Goal: Task Accomplishment & Management: Use online tool/utility

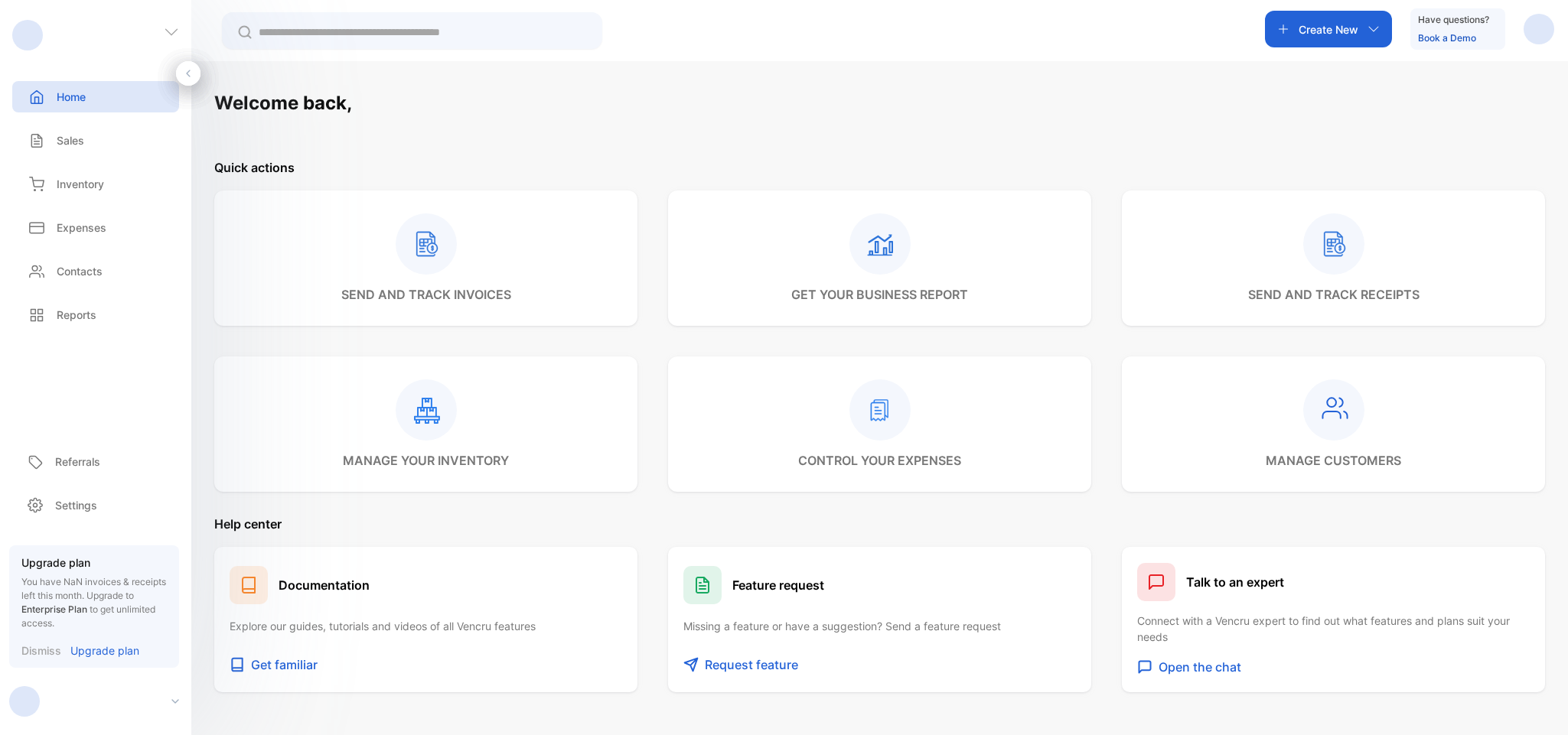
click at [76, 141] on p "Sales" at bounding box center [70, 140] width 28 height 16
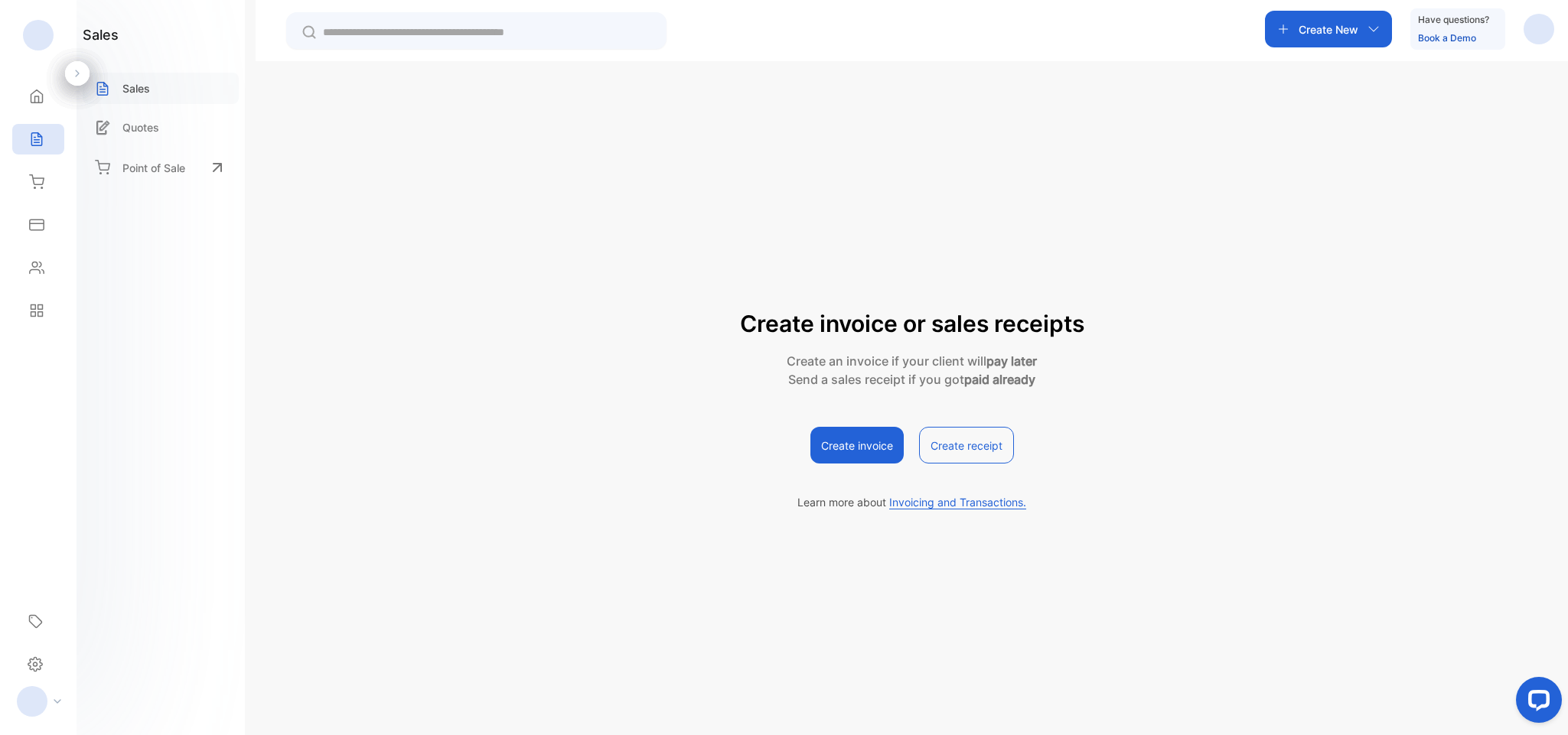
click at [128, 93] on p "Sales" at bounding box center [136, 88] width 28 height 16
drag, startPoint x: 866, startPoint y: 457, endPoint x: 865, endPoint y: 445, distance: 12.0
click at [866, 450] on button "Create invoice" at bounding box center [857, 445] width 94 height 36
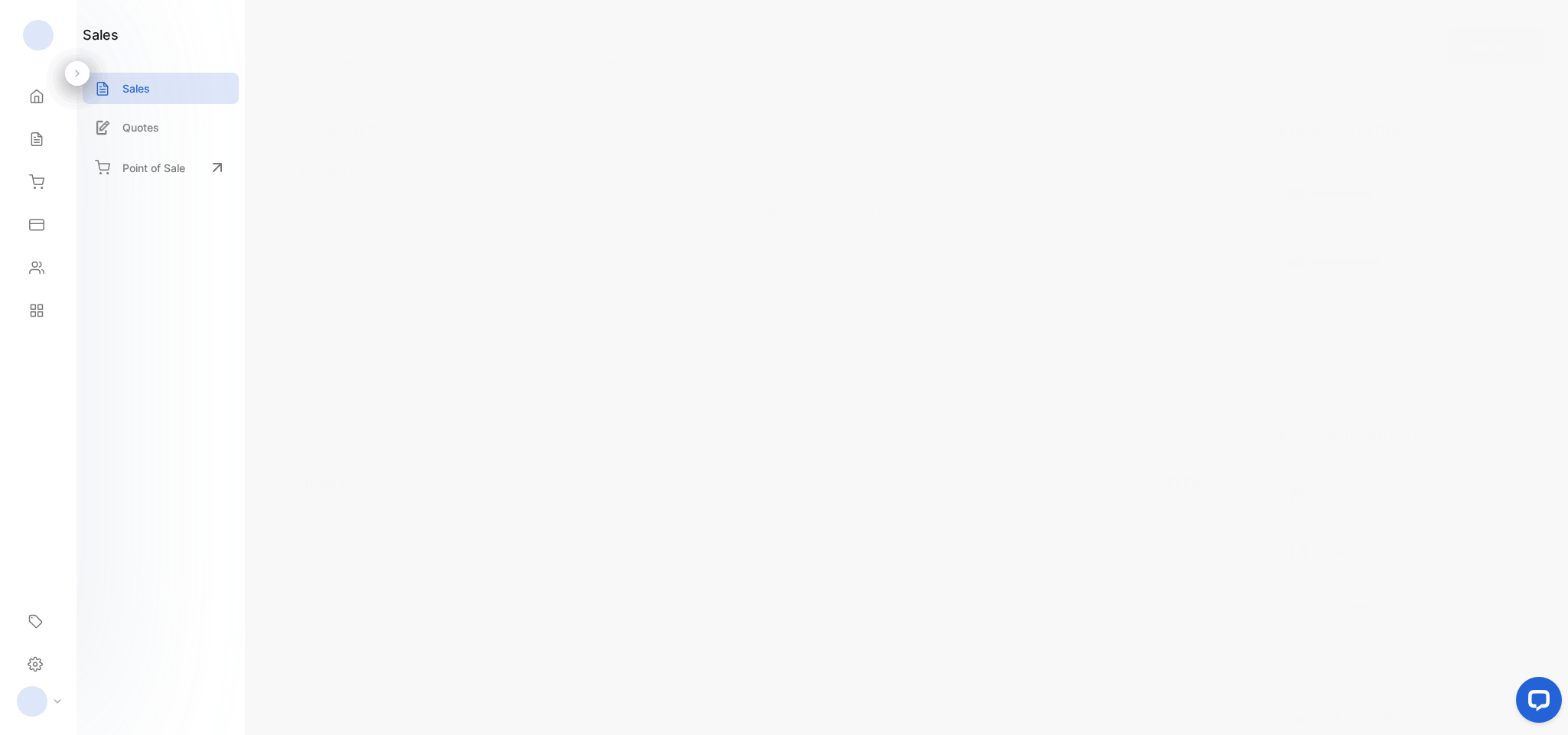
click at [315, 211] on icon at bounding box center [311, 209] width 19 height 19
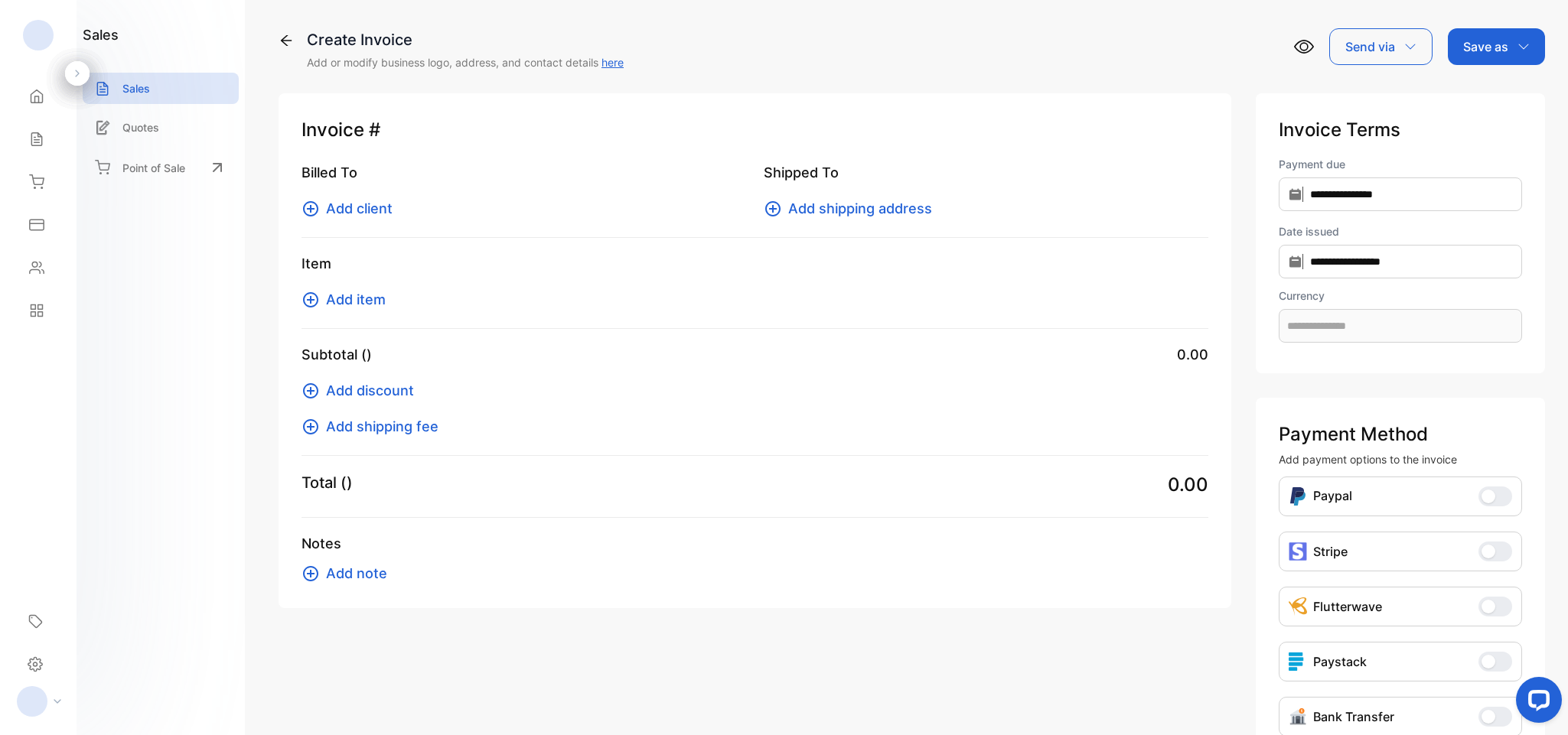
click at [304, 216] on icon at bounding box center [311, 209] width 19 height 19
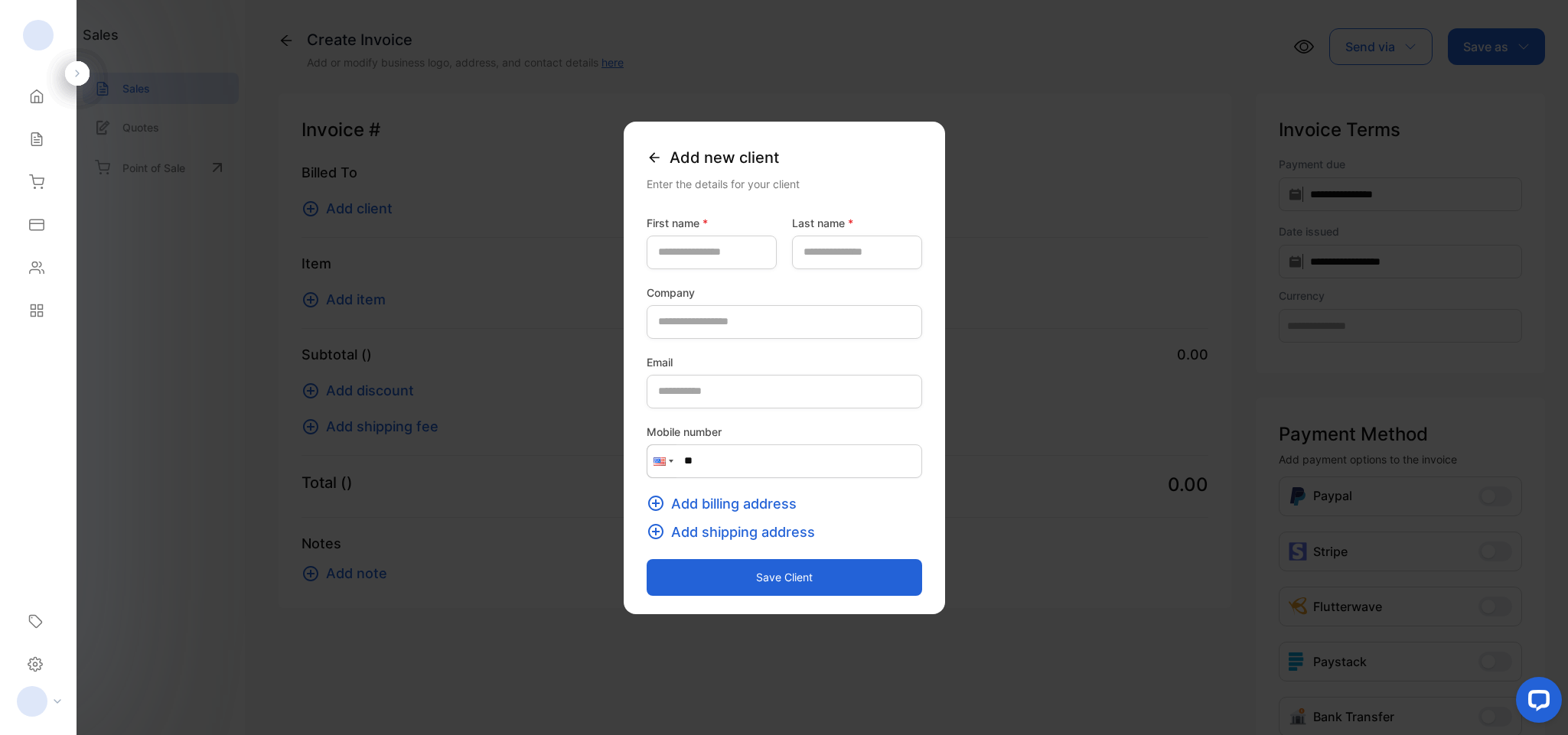
click at [647, 154] on icon at bounding box center [654, 158] width 15 height 15
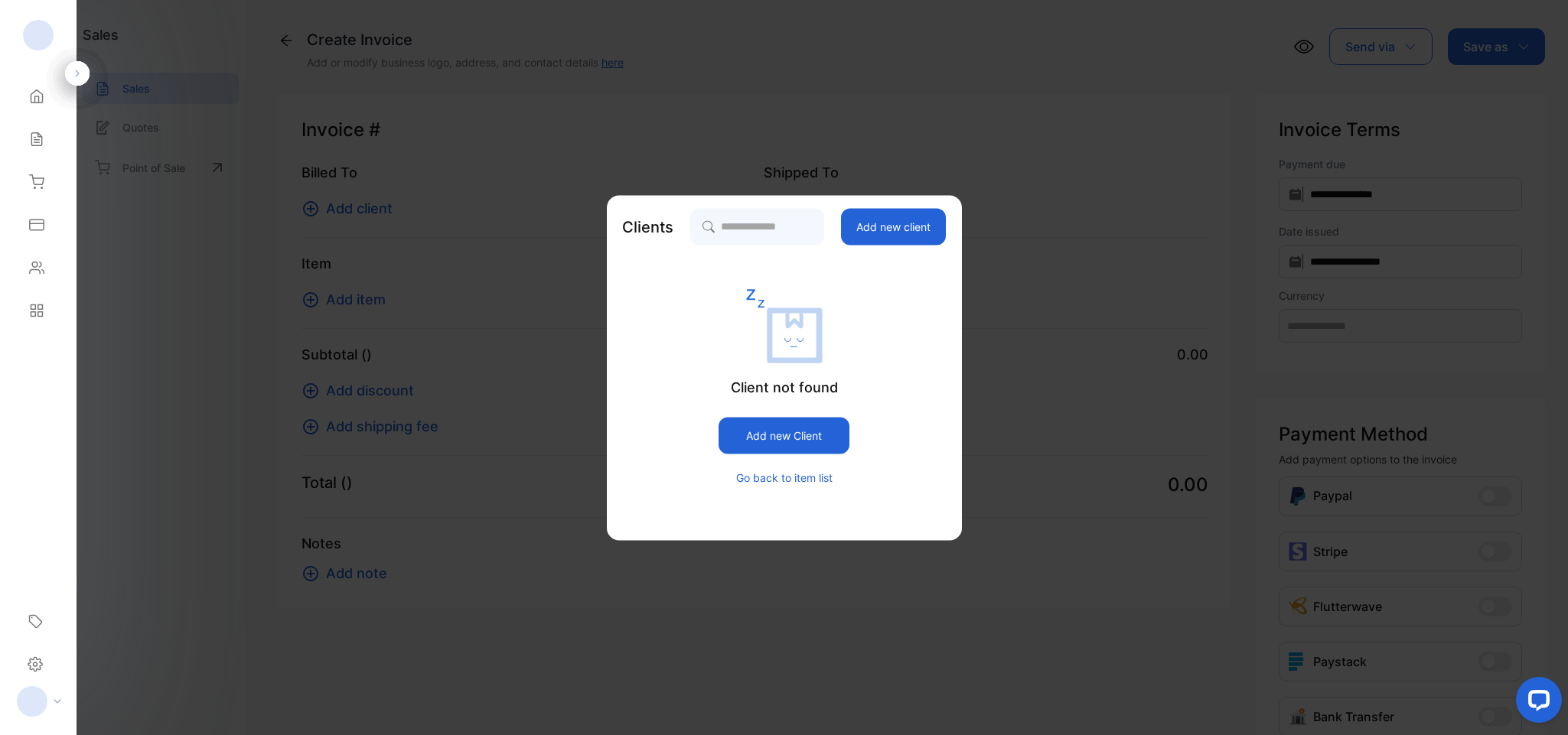
click at [712, 203] on div "Clients Add new client Client not found Add new Client Go back to item list" at bounding box center [784, 367] width 355 height 345
click at [717, 220] on input "search" at bounding box center [756, 226] width 134 height 38
click at [721, 223] on input "search" at bounding box center [756, 226] width 134 height 38
type input "******"
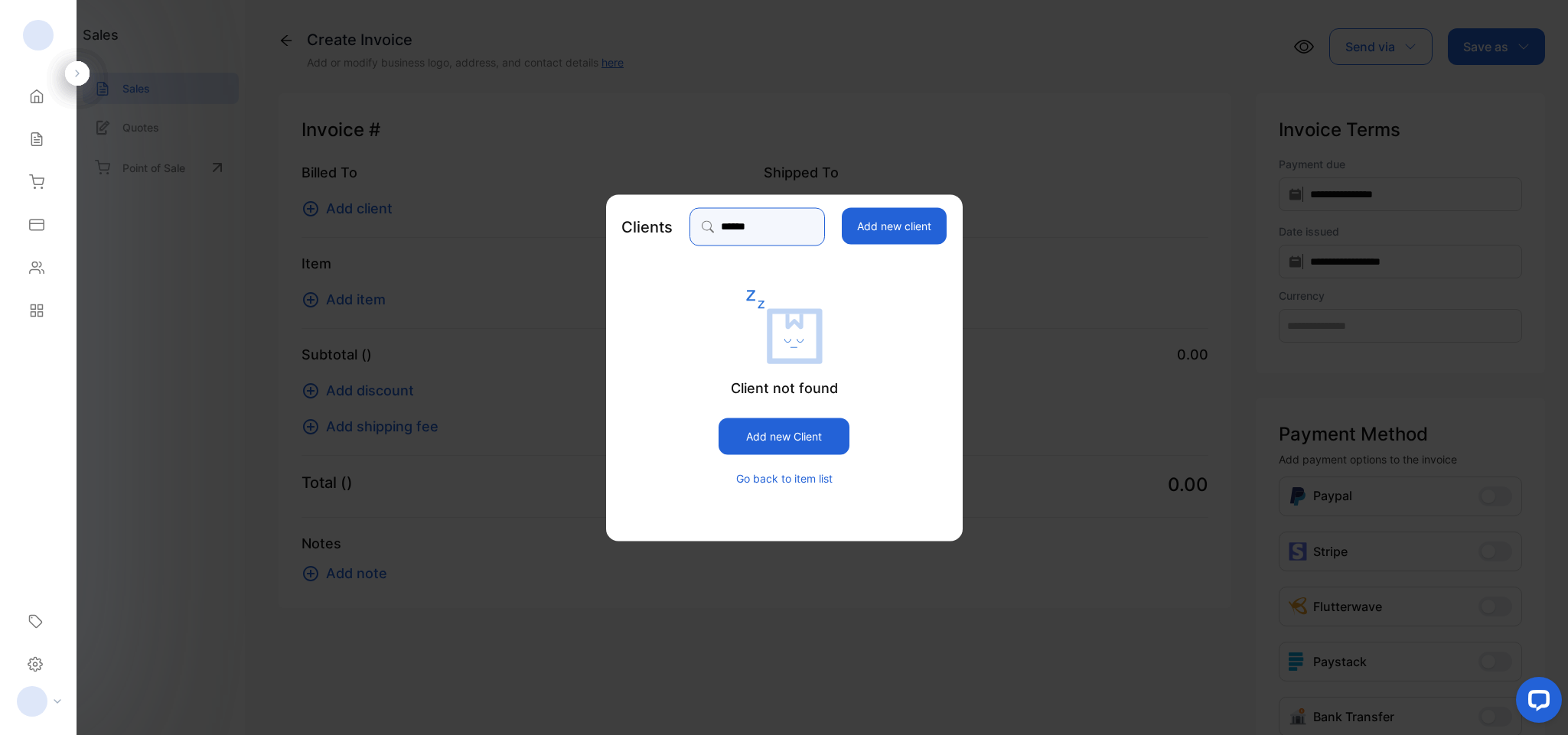
click at [756, 230] on input "******" at bounding box center [756, 226] width 134 height 38
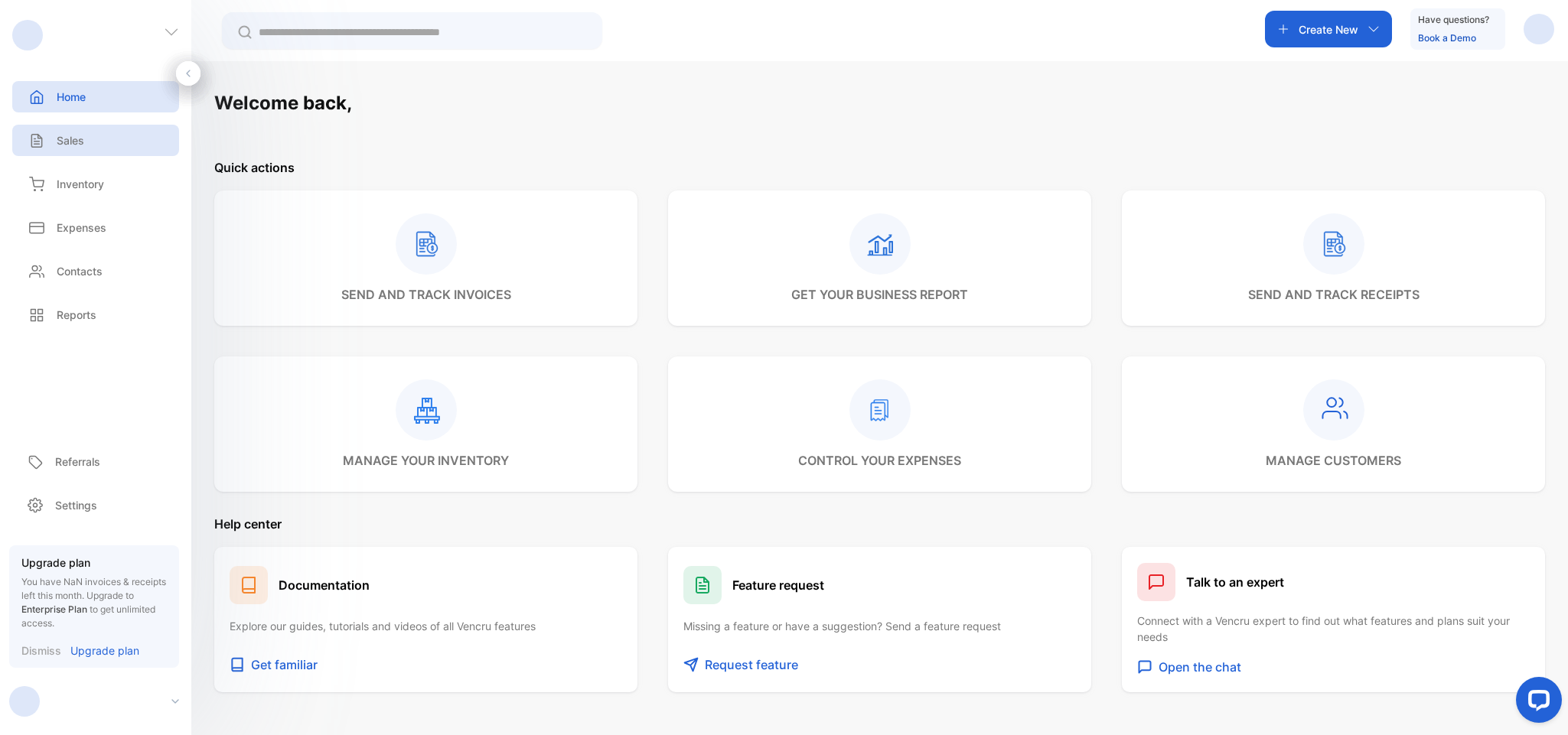
click at [127, 138] on div "Sales" at bounding box center [95, 140] width 167 height 31
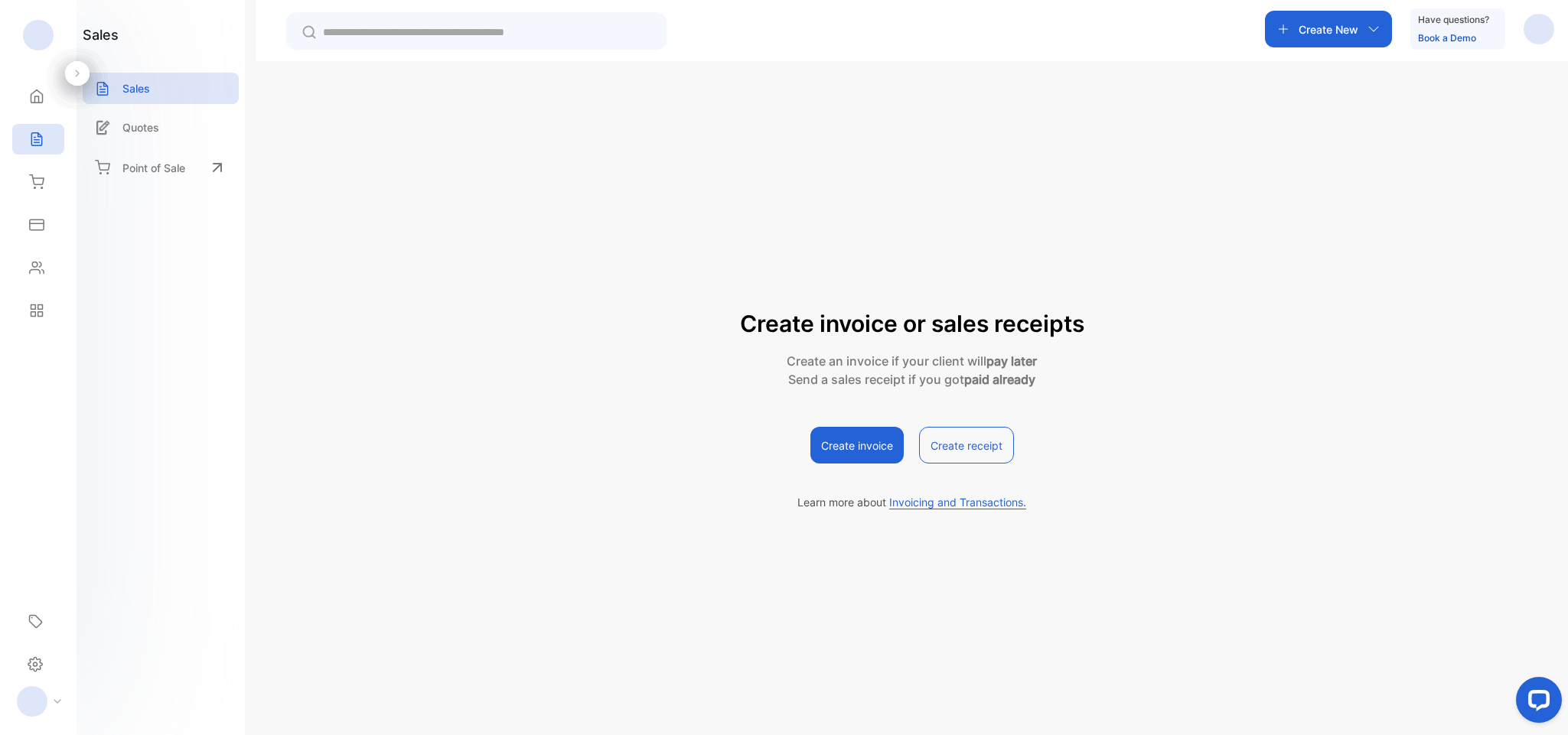
click at [1478, 85] on div "Create invoice or sales receipts Create an invoice if your client will pay late…" at bounding box center [912, 428] width 1312 height 735
click at [980, 129] on div "Create invoice or sales receipts Create an invoice if your client will pay late…" at bounding box center [912, 347] width 1267 height 515
click at [875, 448] on button "Create invoice" at bounding box center [857, 445] width 94 height 36
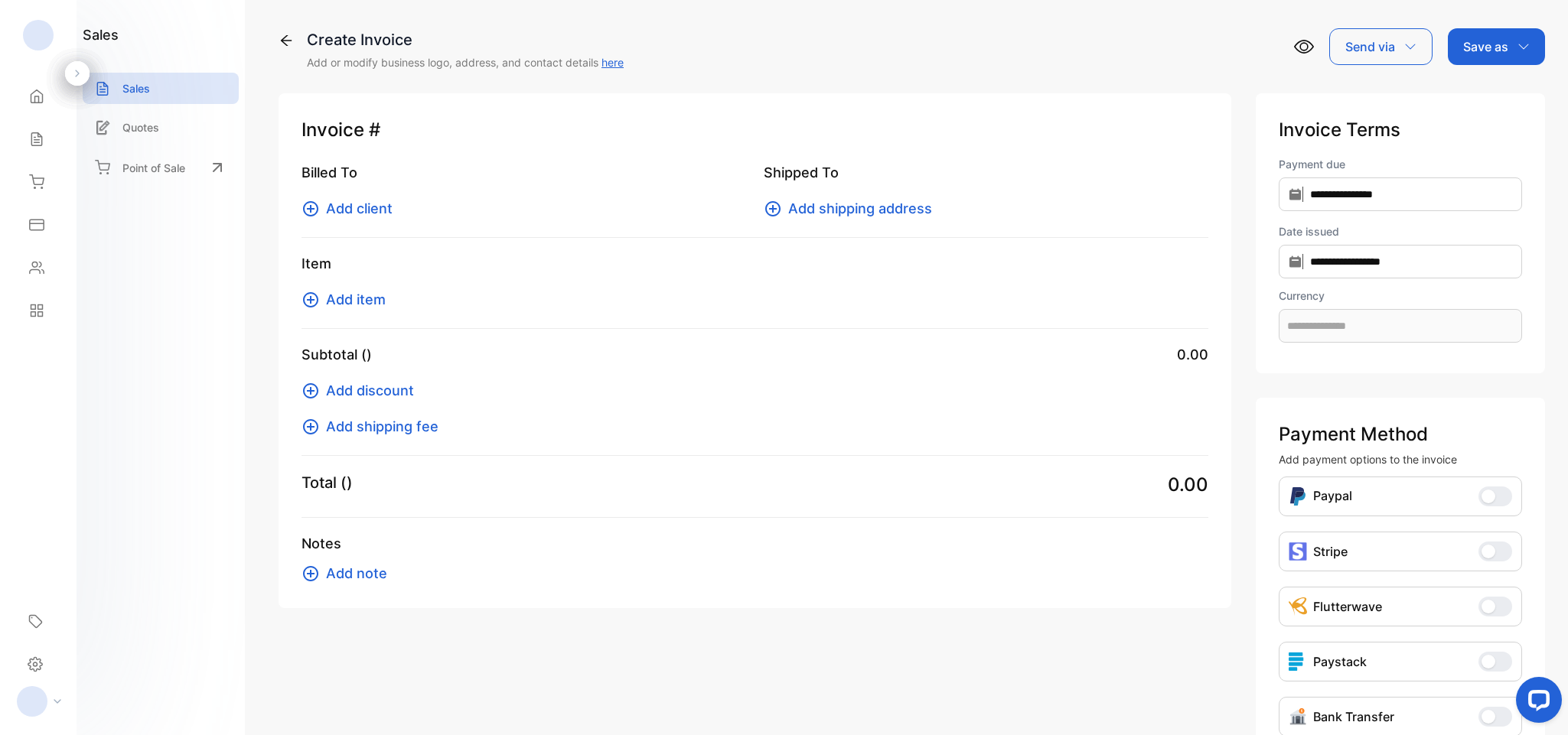
click at [312, 299] on icon at bounding box center [311, 300] width 15 height 15
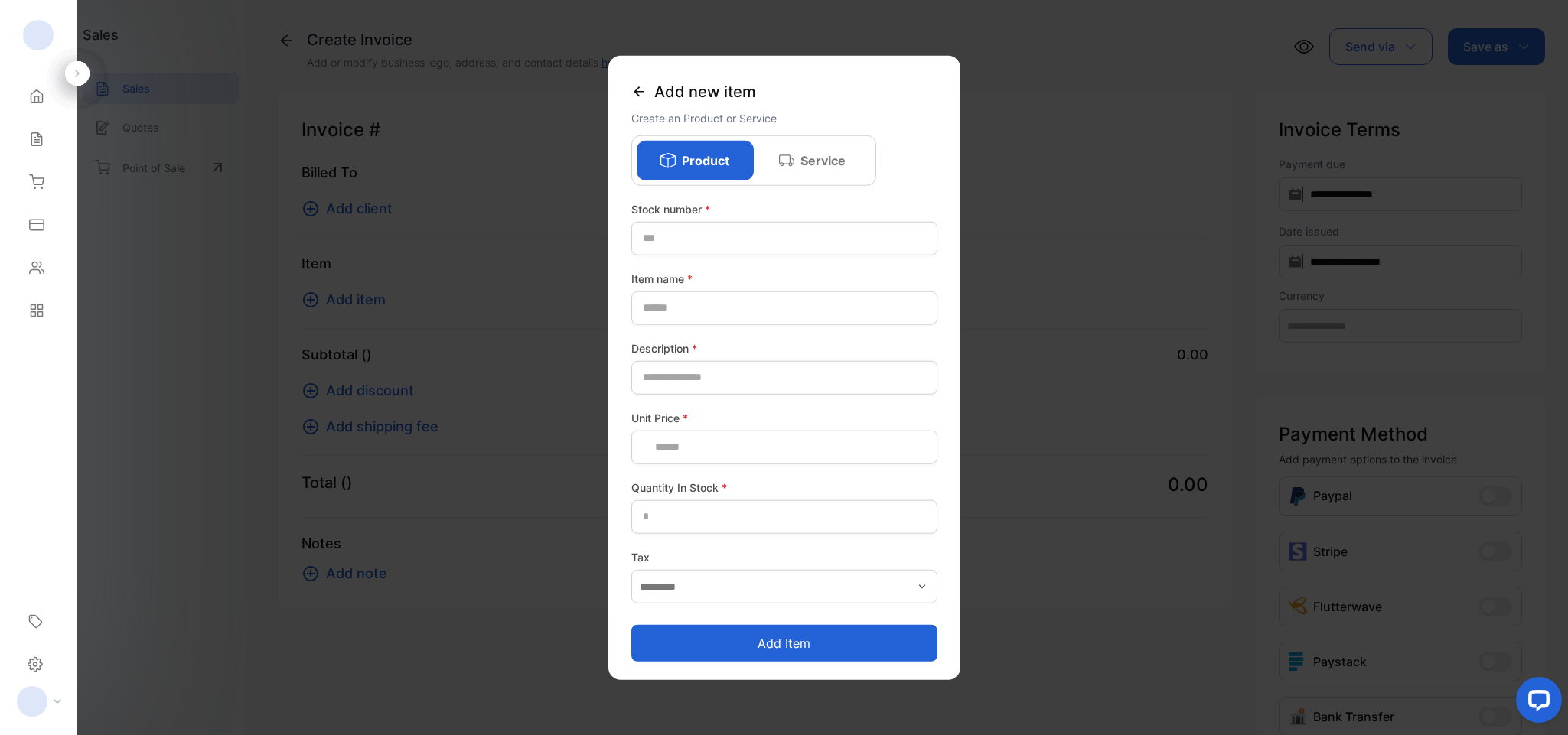
click at [632, 85] on icon at bounding box center [639, 91] width 15 height 15
